Goal: Book appointment/travel/reservation

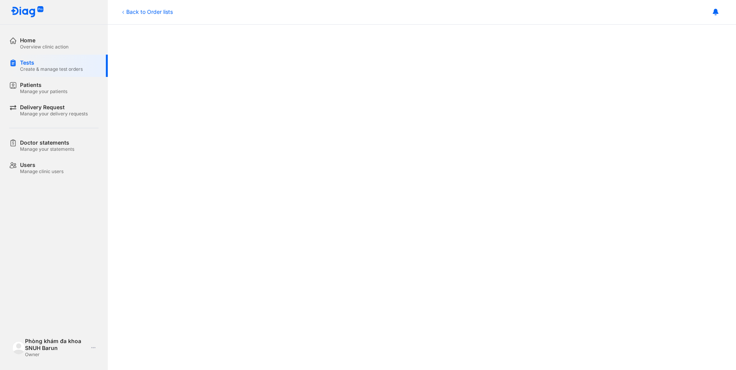
scroll to position [154, 0]
click at [40, 69] on div "Create & manage test orders" at bounding box center [51, 69] width 63 height 6
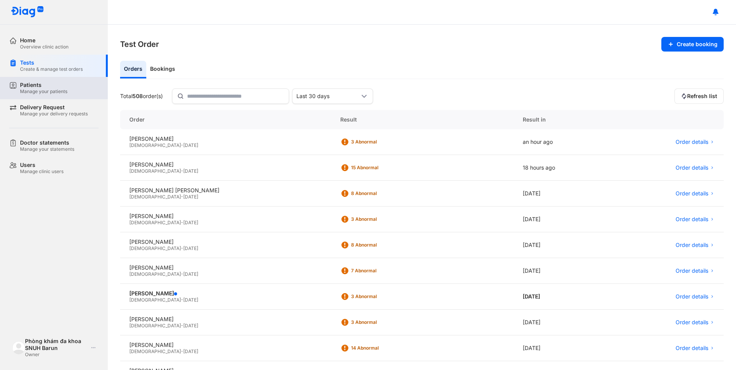
click at [48, 92] on div "Manage your patients" at bounding box center [43, 91] width 47 height 6
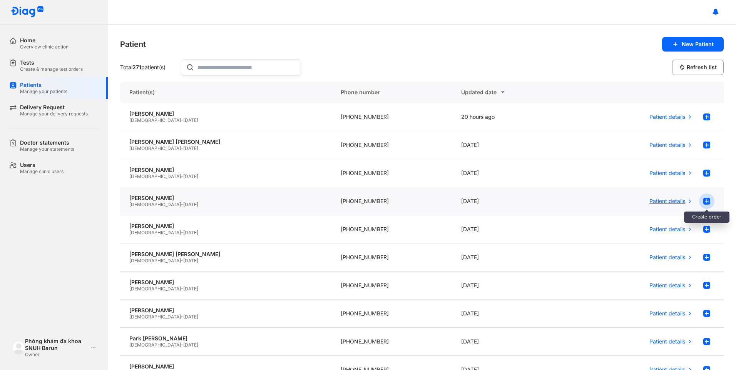
click at [699, 199] on div at bounding box center [706, 201] width 15 height 15
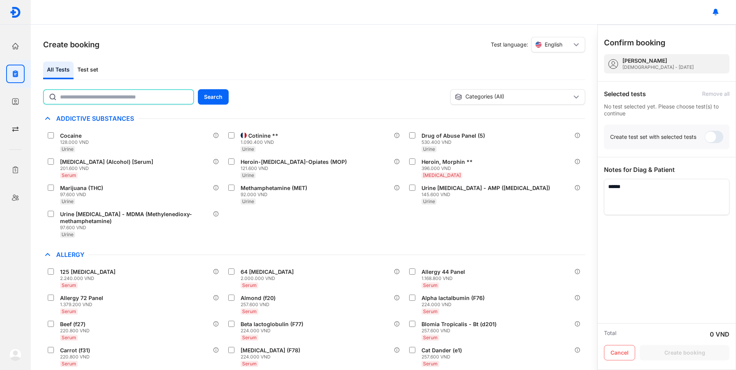
click at [143, 96] on input "text" at bounding box center [124, 97] width 129 height 14
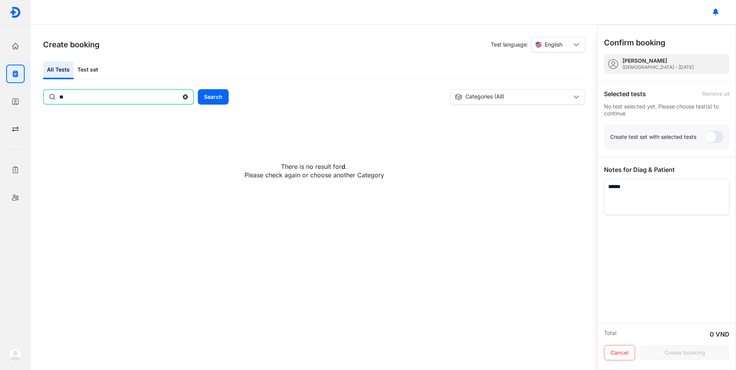
type input "*"
type input "*********"
click at [78, 65] on div "Test set" at bounding box center [87, 71] width 28 height 18
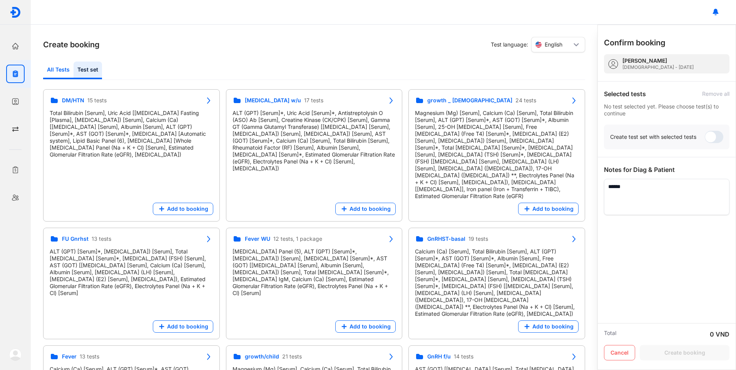
click at [53, 70] on div "All Tests" at bounding box center [58, 71] width 30 height 18
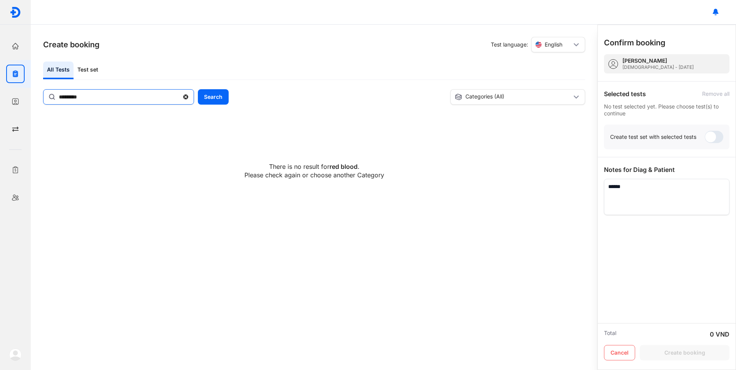
click at [184, 97] on use at bounding box center [185, 97] width 5 height 5
click at [179, 97] on input "*********" at bounding box center [119, 97] width 120 height 14
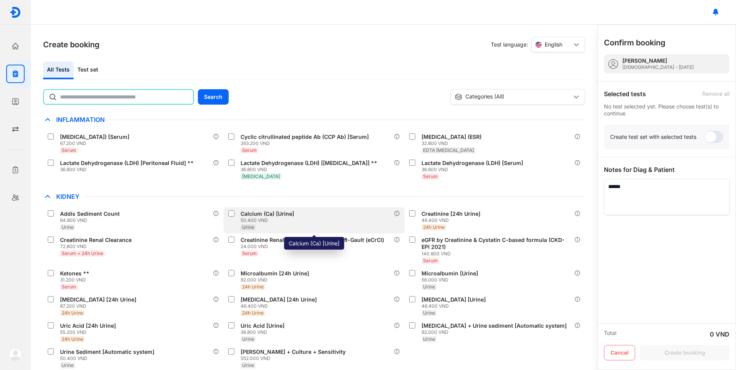
scroll to position [4649, 0]
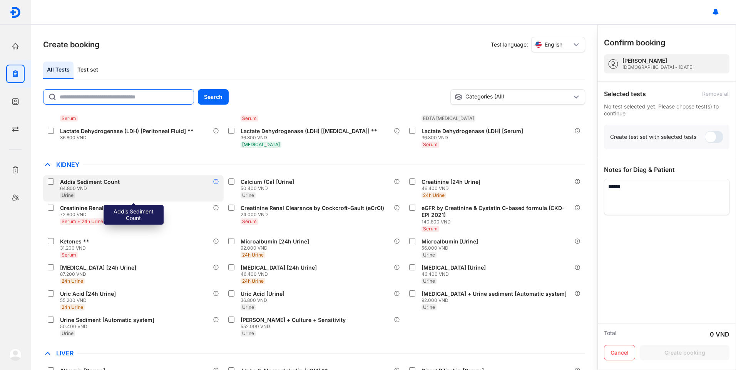
click at [219, 179] on icon at bounding box center [216, 182] width 6 height 6
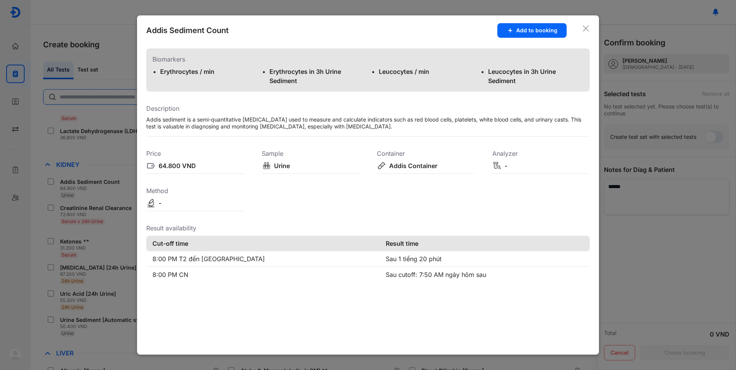
click at [585, 30] on icon at bounding box center [586, 29] width 8 height 8
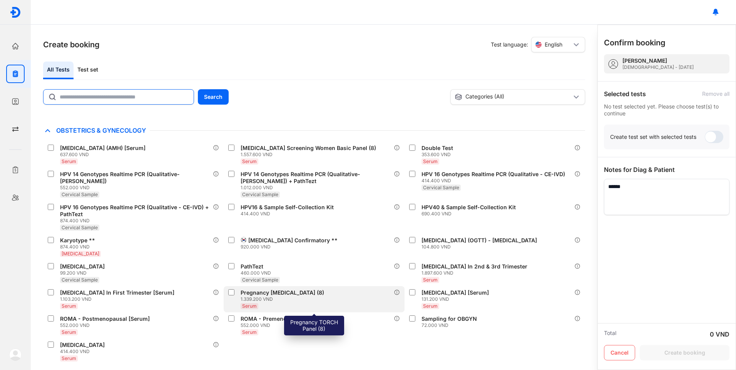
scroll to position [5449, 0]
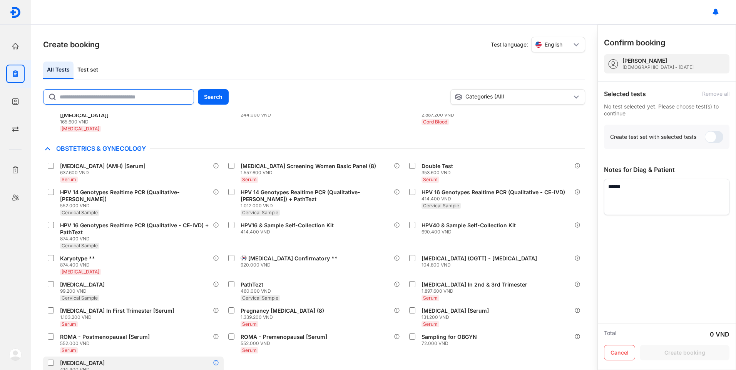
click at [217, 360] on icon at bounding box center [216, 363] width 6 height 6
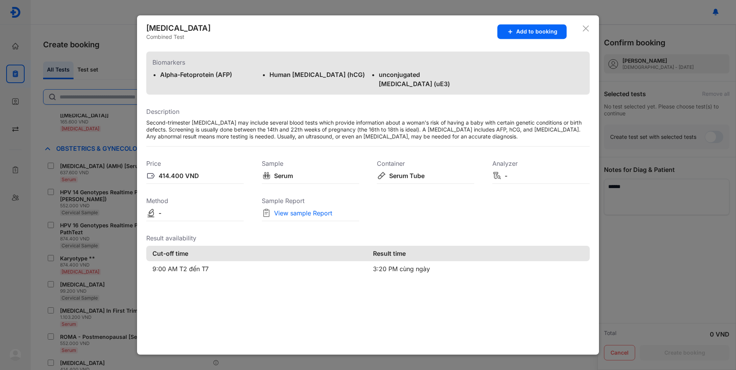
click at [589, 28] on icon at bounding box center [586, 29] width 8 height 8
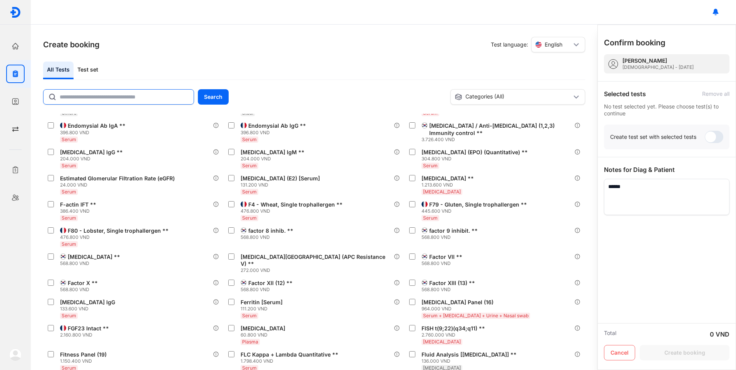
scroll to position [8104, 0]
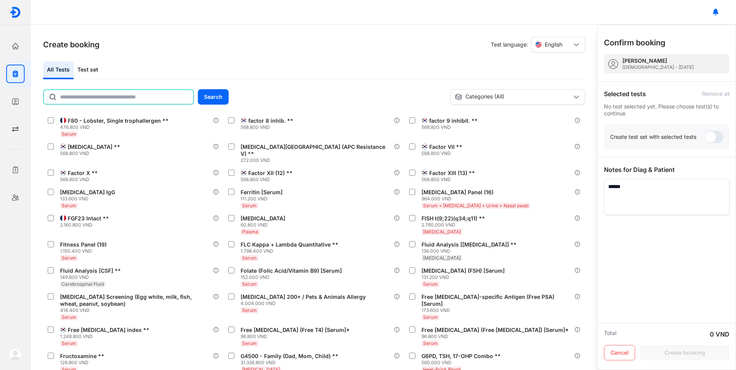
click at [64, 96] on input "text" at bounding box center [124, 97] width 129 height 14
type input "*"
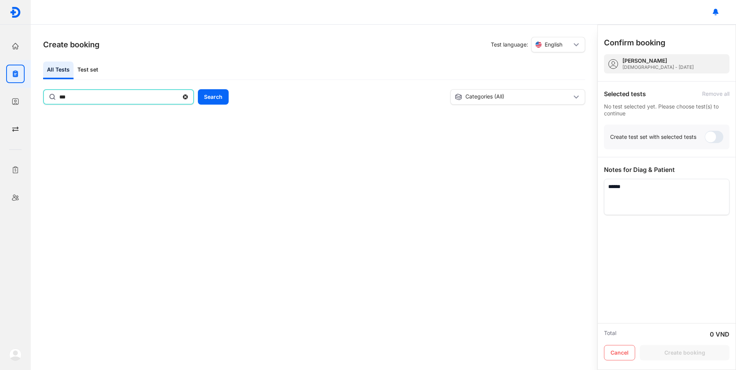
scroll to position [0, 0]
type input "*"
click at [622, 353] on button "Cancel" at bounding box center [619, 352] width 31 height 15
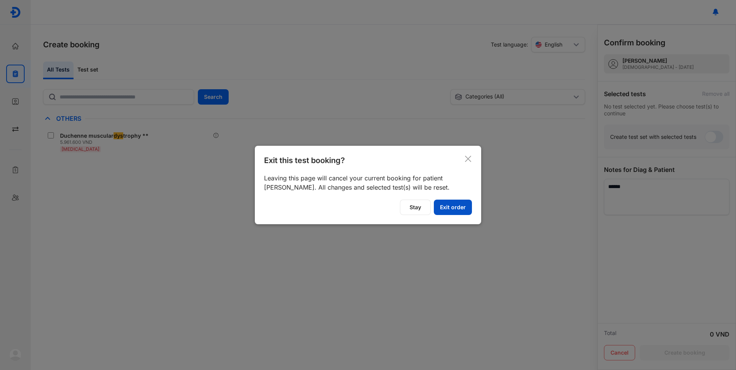
click at [451, 210] on button "Exit order" at bounding box center [453, 207] width 38 height 15
